Goal: Check status: Check status

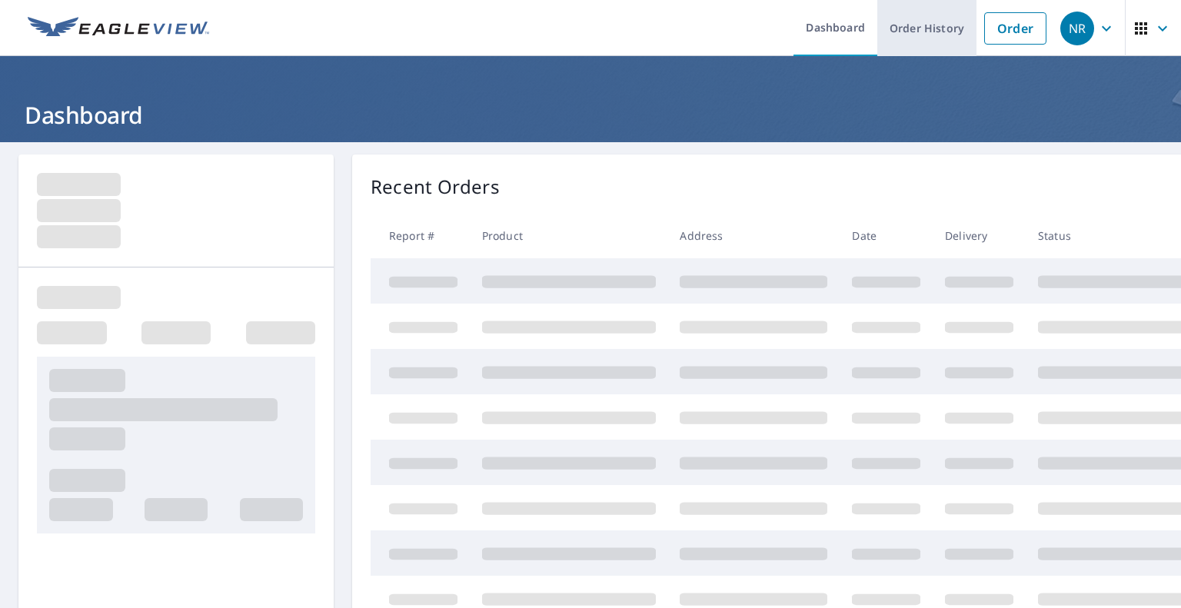
click at [920, 26] on link "Order History" at bounding box center [926, 28] width 99 height 56
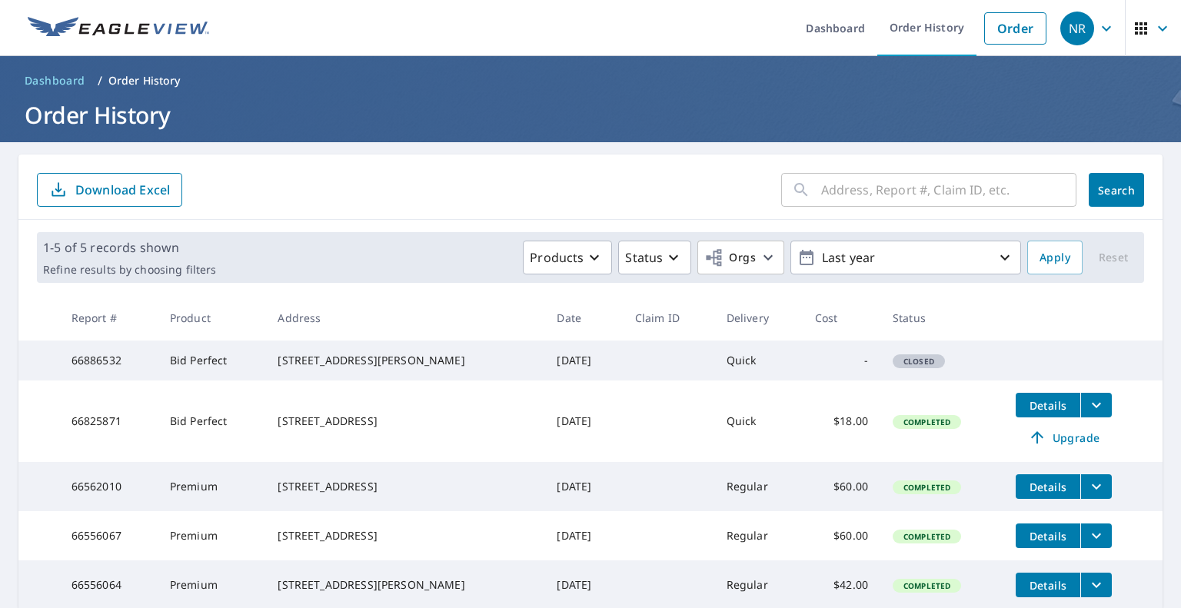
click at [950, 197] on input "text" at bounding box center [948, 189] width 255 height 43
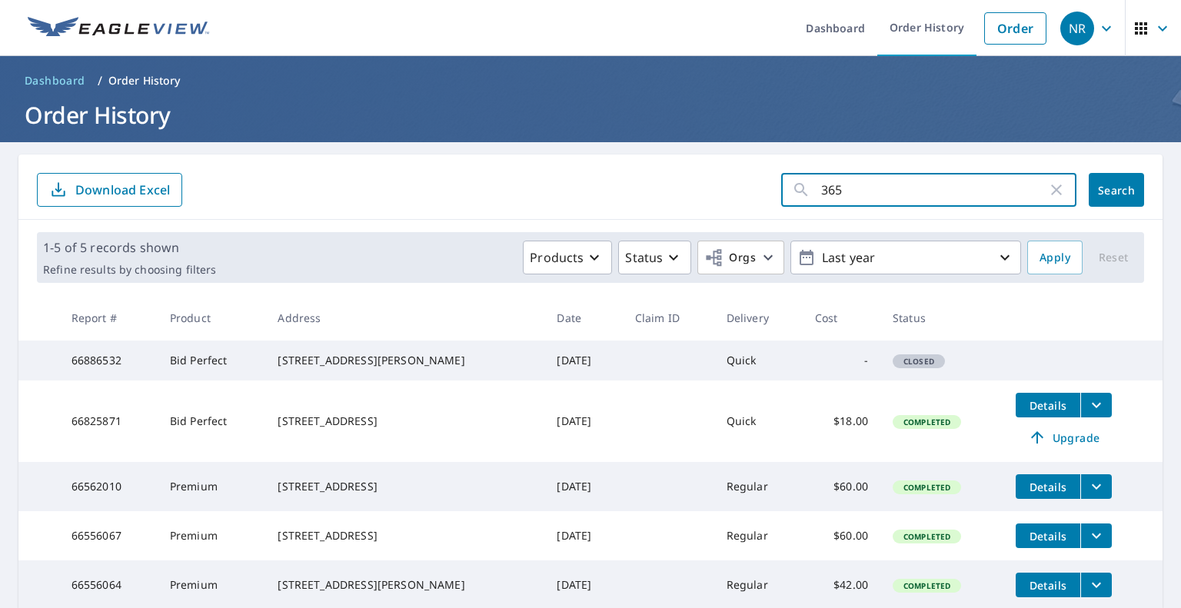
type input "3650"
click button "Search" at bounding box center [1116, 190] width 55 height 34
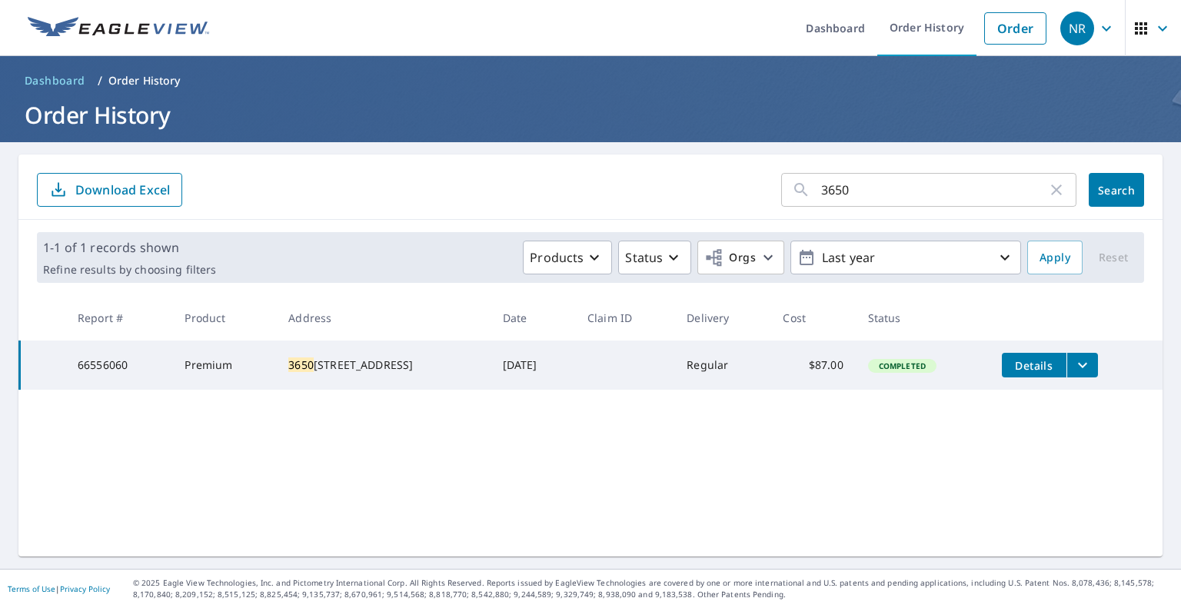
click at [1086, 366] on icon "filesDropdownBtn-66556060" at bounding box center [1082, 365] width 18 height 18
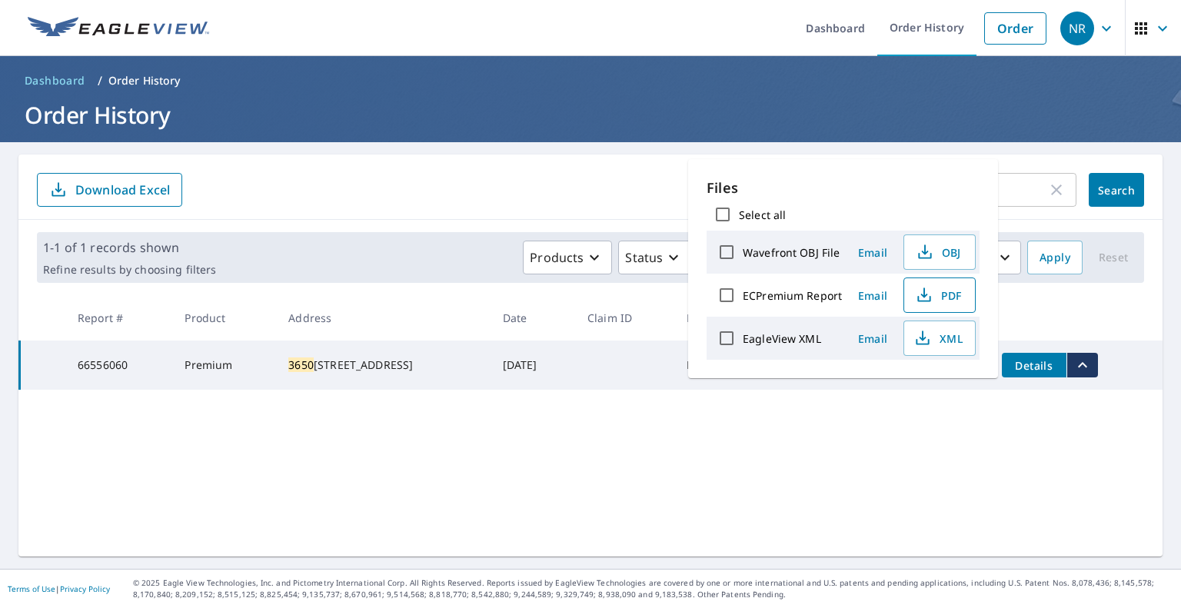
click at [945, 295] on span "PDF" at bounding box center [937, 295] width 49 height 18
click at [661, 188] on form "3650 ​ Search Download Excel" at bounding box center [590, 190] width 1107 height 34
